Goal: Check status: Check status

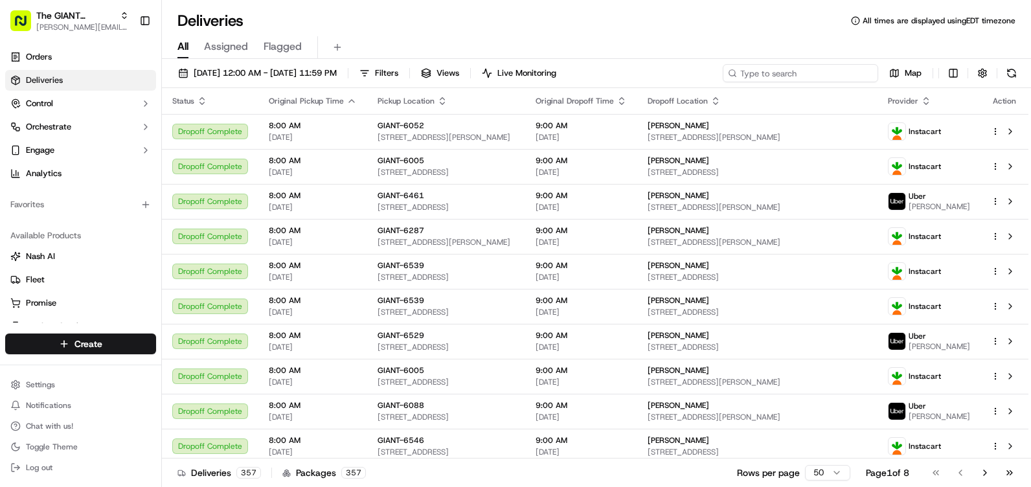
click at [806, 74] on input at bounding box center [800, 73] width 155 height 18
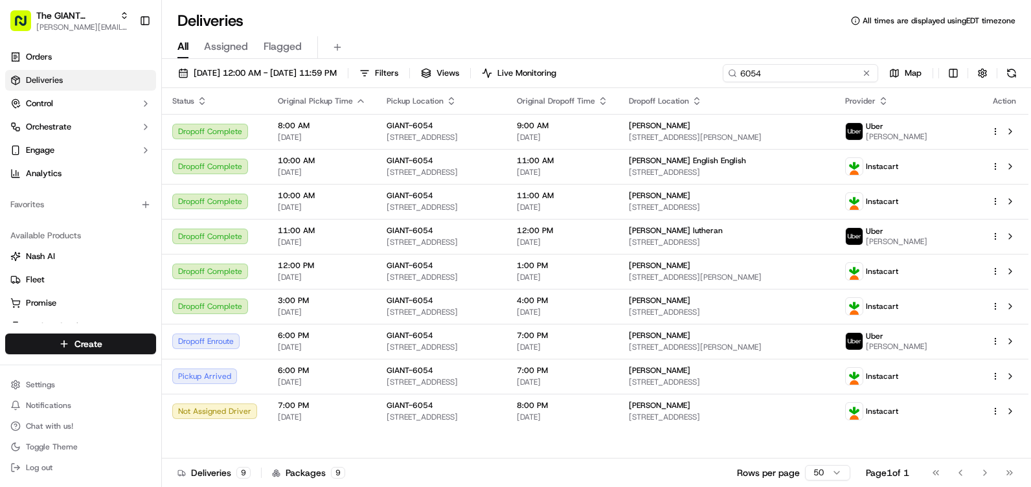
type input "6054"
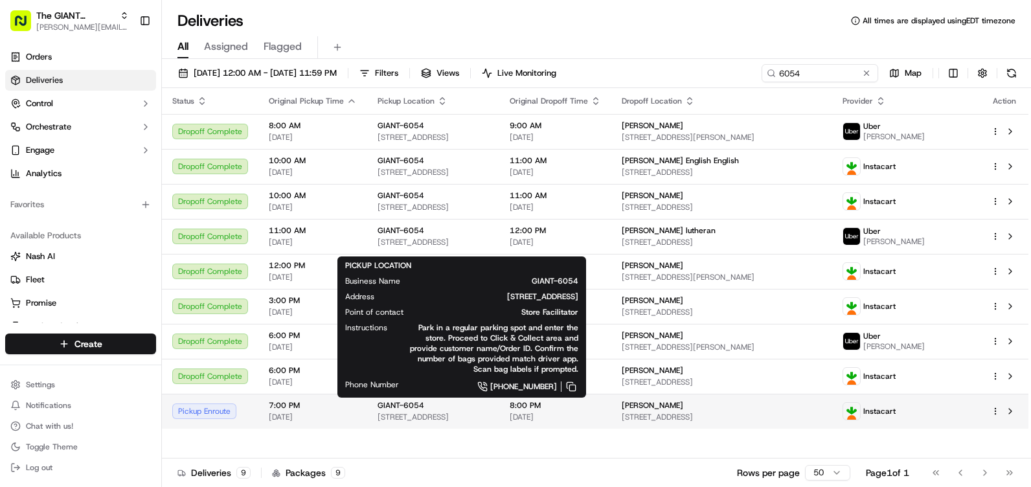
click at [422, 411] on div "GIANT-6054 [STREET_ADDRESS][PERSON_NAME]" at bounding box center [432, 411] width 111 height 22
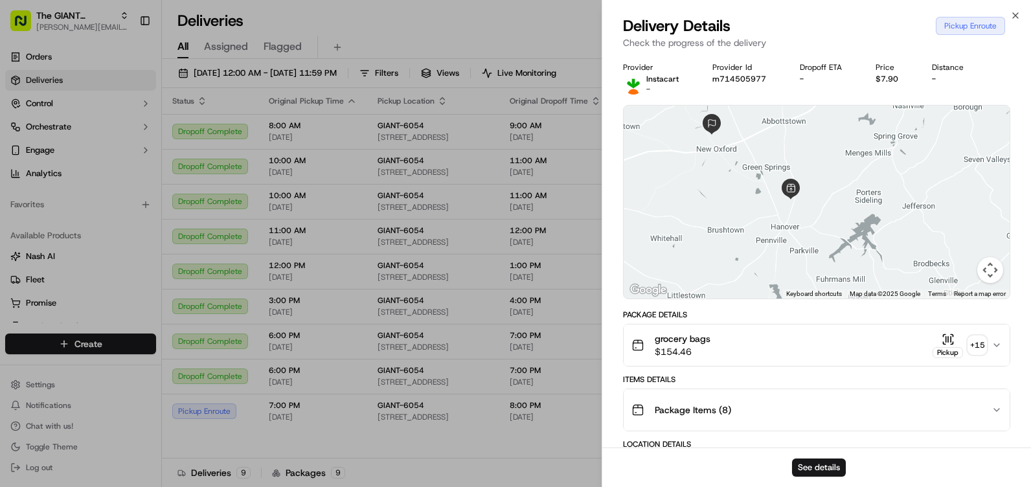
drag, startPoint x: 755, startPoint y: 216, endPoint x: 807, endPoint y: 305, distance: 103.6
click at [807, 305] on div "Provider Instacart - Provider Id m714505977 Dropoff ETA - Price $7.90 Distance …" at bounding box center [816, 459] width 387 height 795
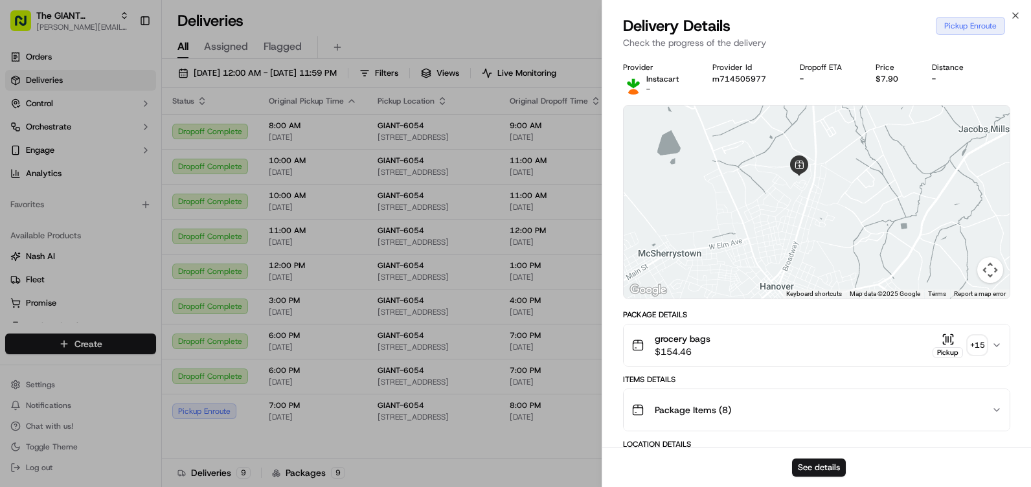
drag, startPoint x: 820, startPoint y: 214, endPoint x: 853, endPoint y: 361, distance: 151.1
click at [853, 361] on div "Provider Instacart - Provider Id m714505977 Dropoff ETA - Price $7.90 Distance …" at bounding box center [816, 459] width 387 height 795
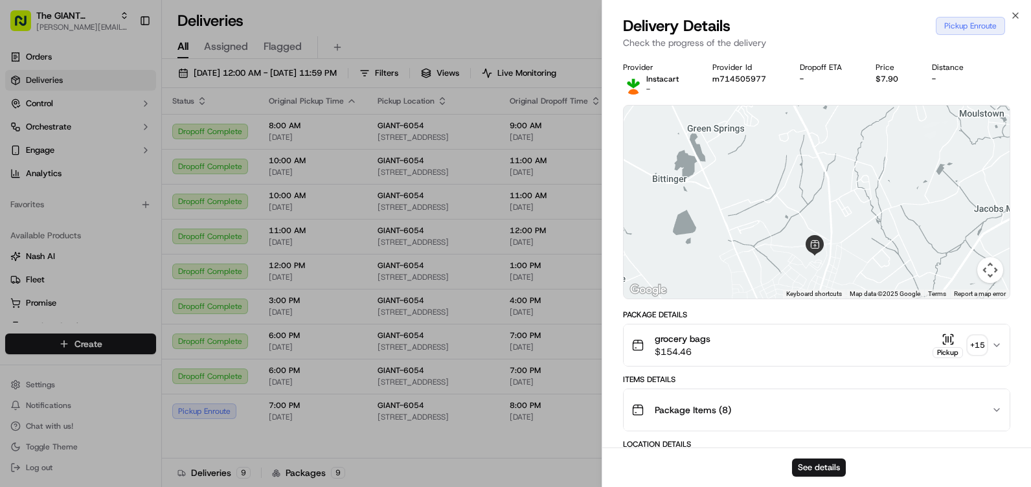
drag, startPoint x: 835, startPoint y: 271, endPoint x: 837, endPoint y: 315, distance: 43.4
click at [838, 321] on div "Provider Instacart - Provider Id m714505977 Dropoff ETA - Price $7.90 Distance …" at bounding box center [816, 459] width 387 height 795
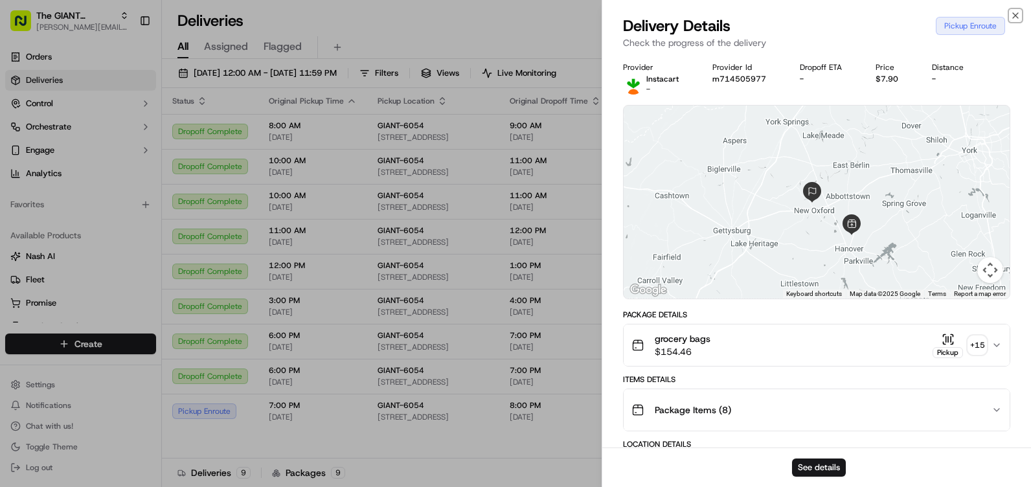
click at [1015, 12] on icon "button" at bounding box center [1015, 15] width 10 height 10
